Goal: Find specific page/section: Find specific page/section

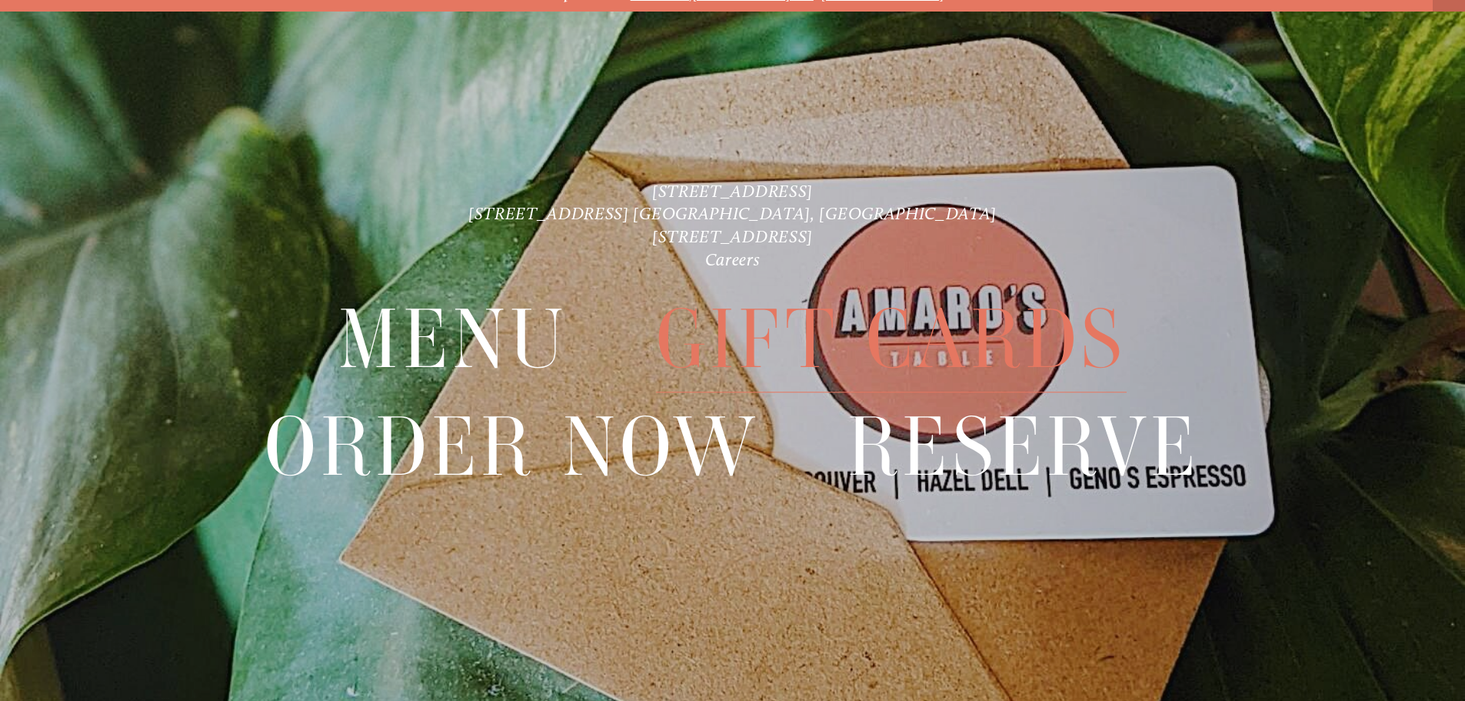
scroll to position [32, 0]
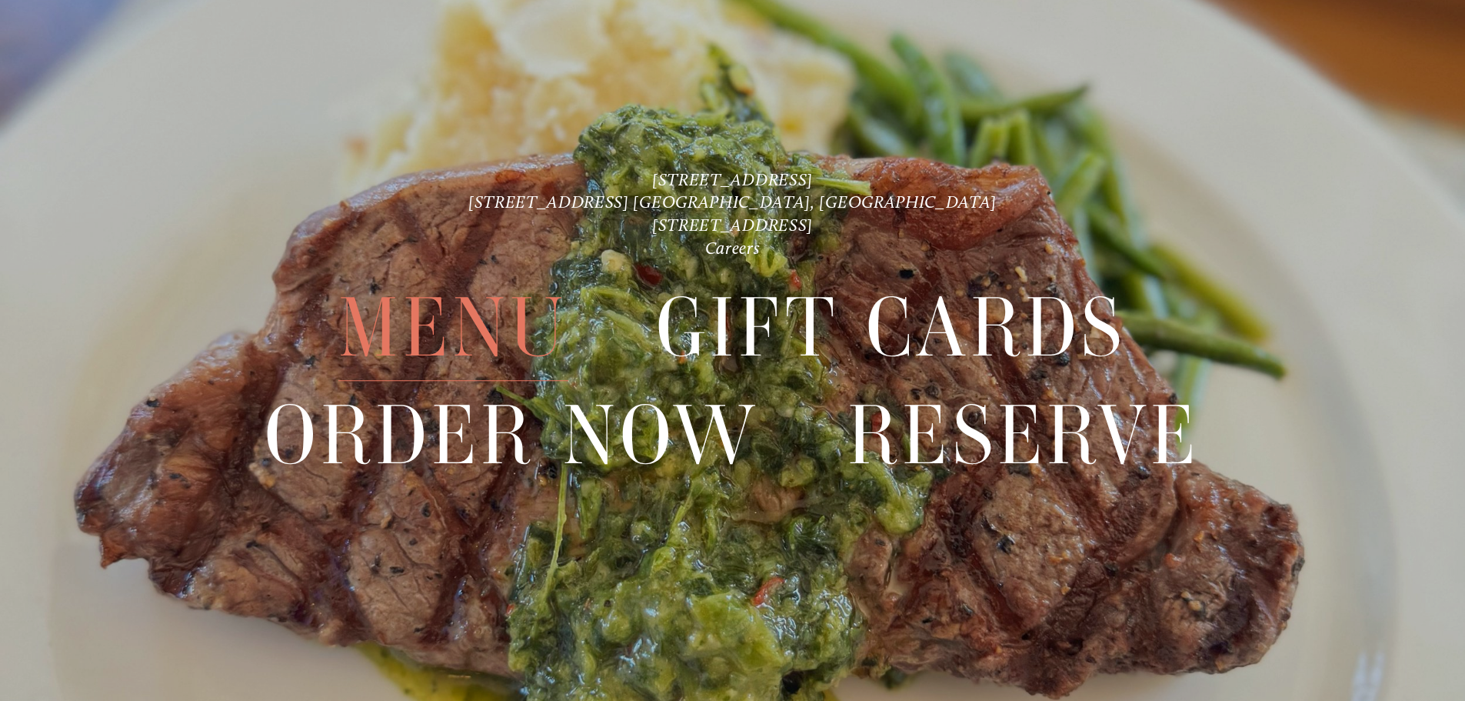
click at [506, 328] on span "Menu" at bounding box center [452, 328] width 229 height 106
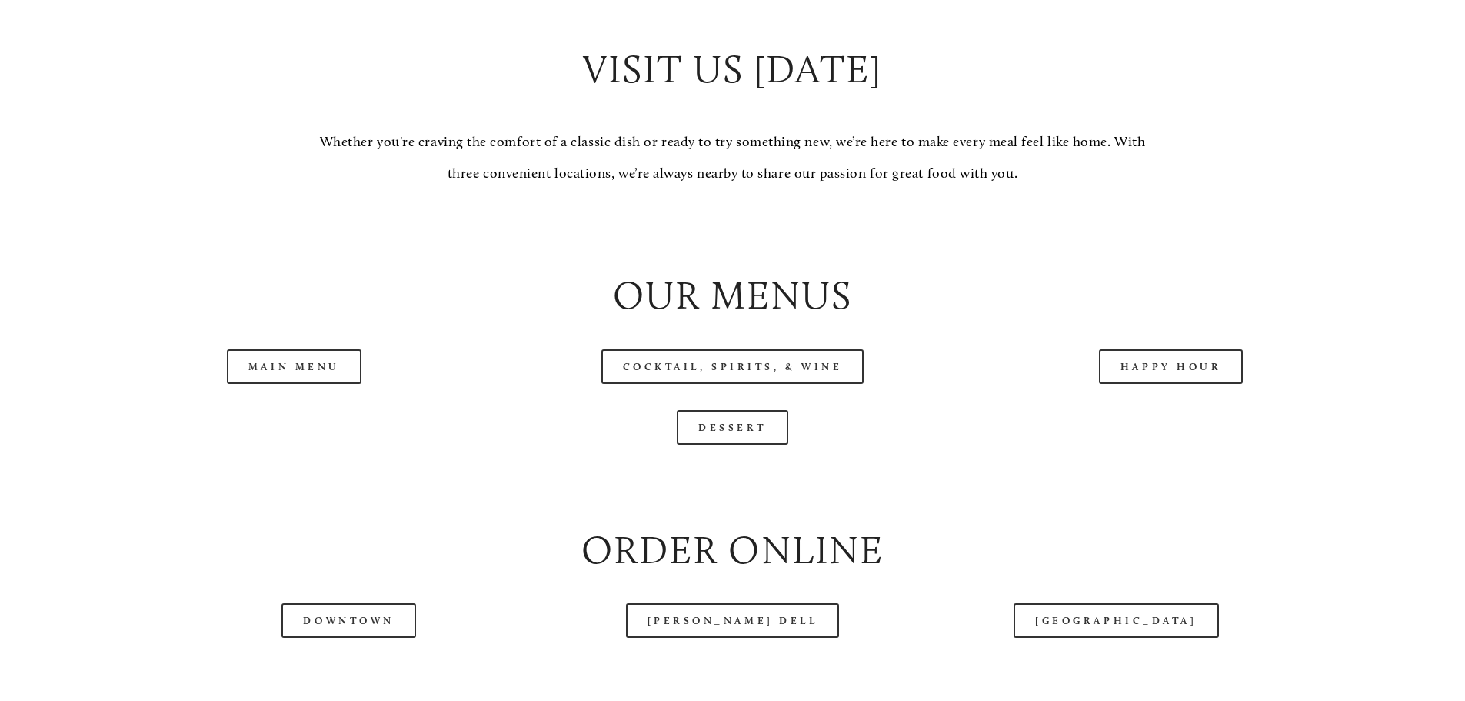
scroll to position [1846, 0]
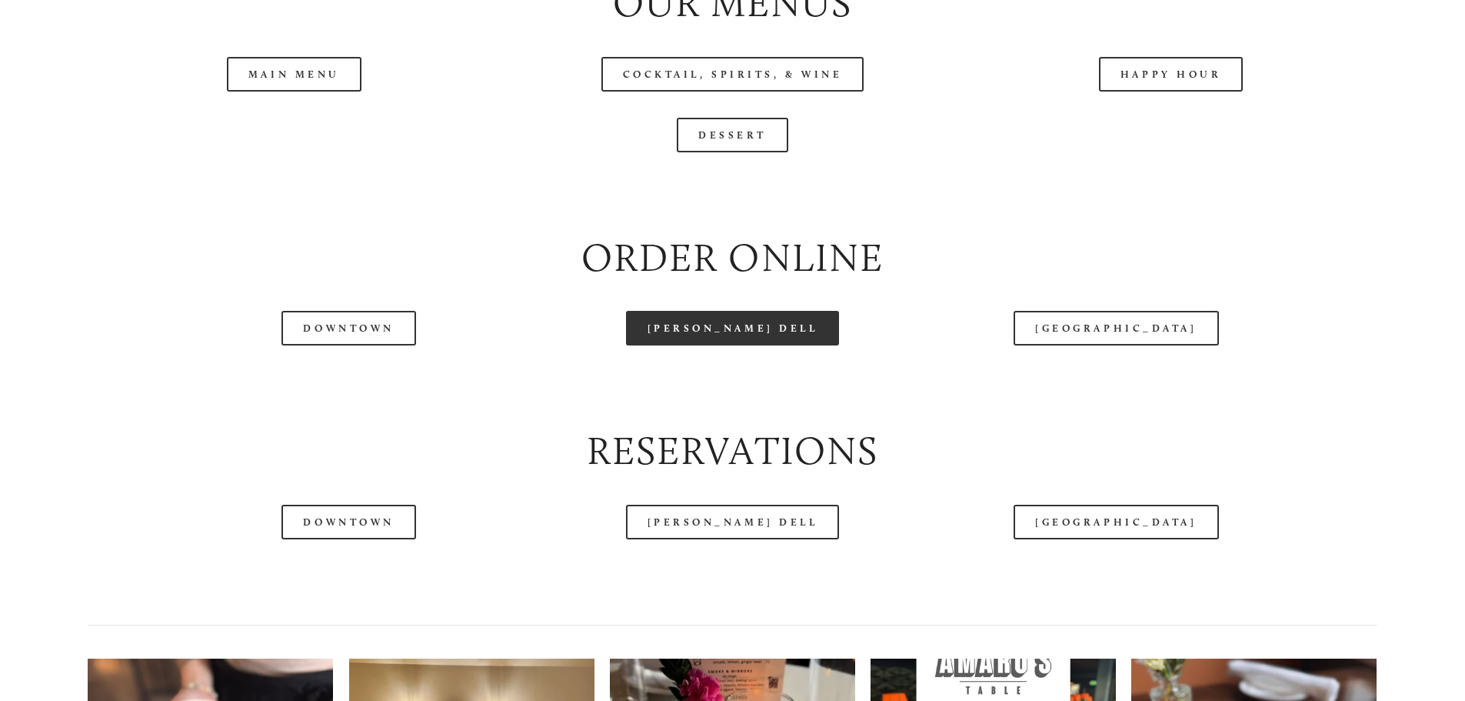
click at [738, 345] on link "[PERSON_NAME] Dell" at bounding box center [733, 328] width 214 height 35
